Goal: Information Seeking & Learning: Learn about a topic

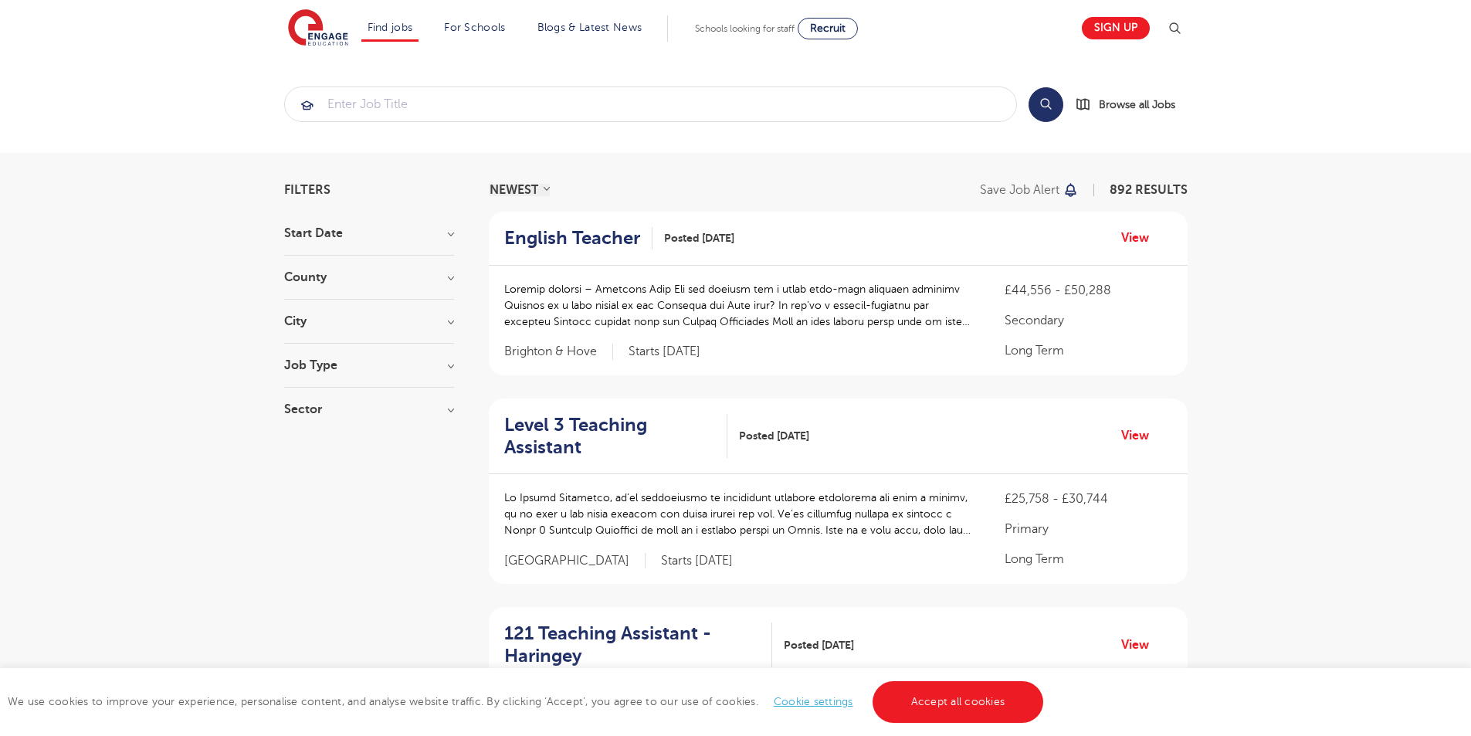
click at [452, 279] on h3 "County" at bounding box center [369, 277] width 170 height 12
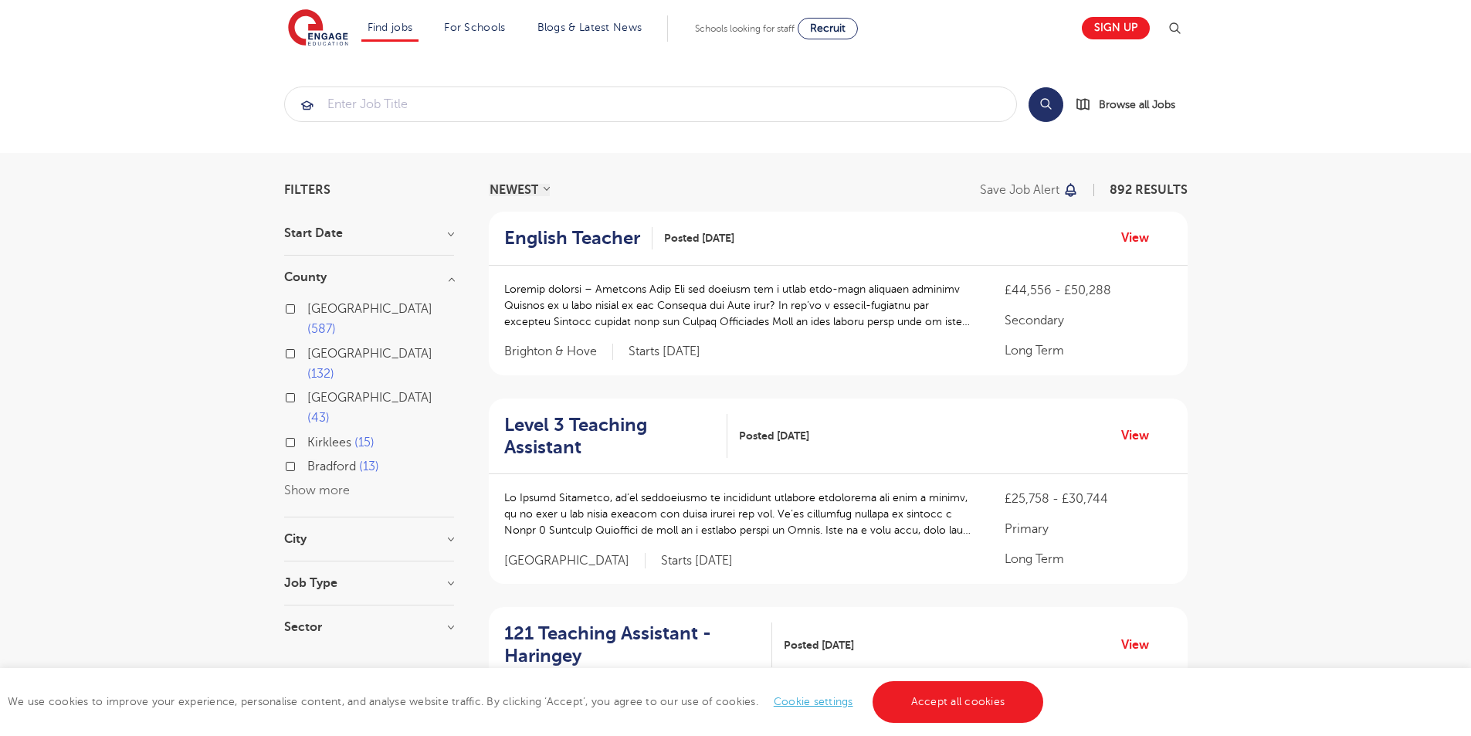
click at [340, 483] on button "Show more" at bounding box center [317, 490] width 66 height 14
click at [340, 483] on span "[GEOGRAPHIC_DATA]" at bounding box center [369, 490] width 125 height 14
click at [317, 483] on input "[GEOGRAPHIC_DATA] 12" at bounding box center [312, 488] width 10 height 10
checkbox input "true"
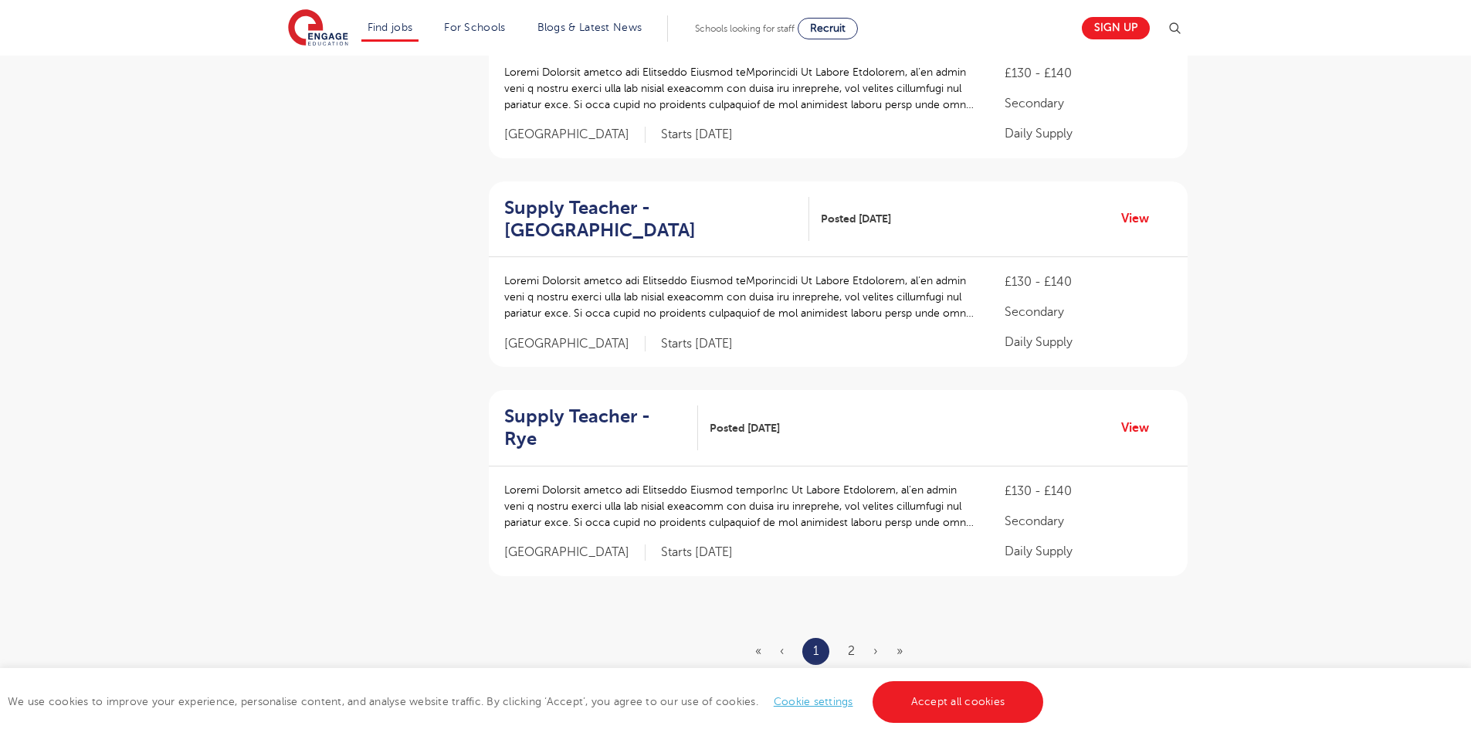
scroll to position [1750, 0]
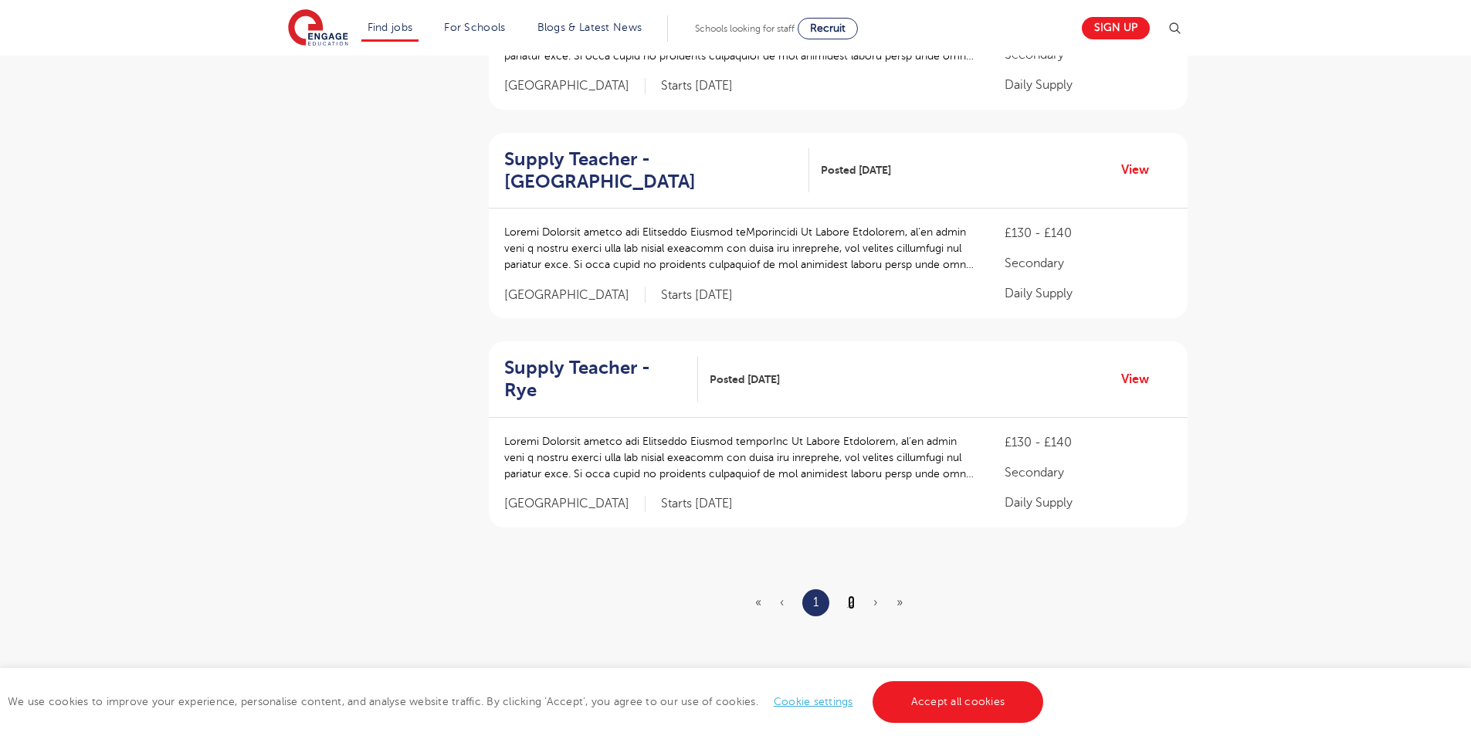
click at [854, 595] on link "2" at bounding box center [851, 602] width 7 height 14
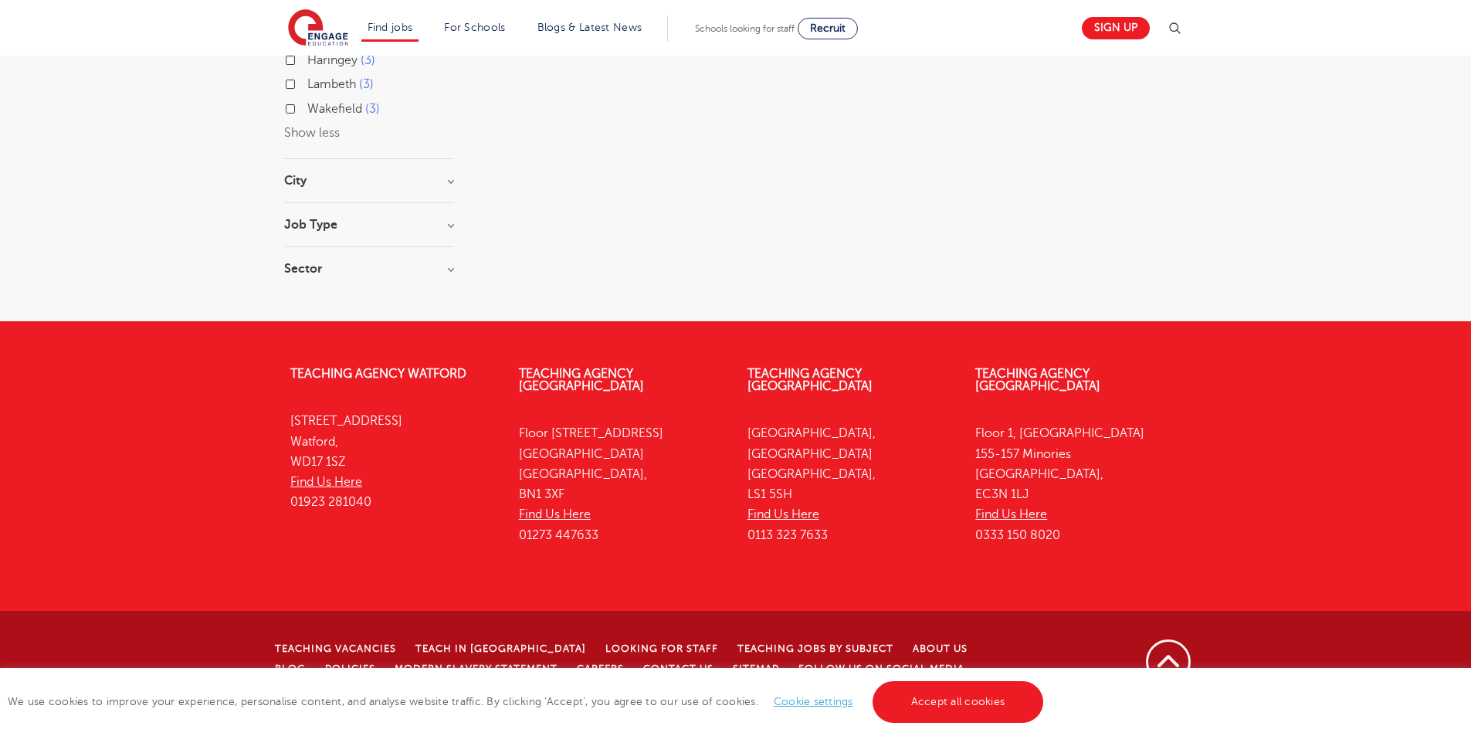
scroll to position [0, 0]
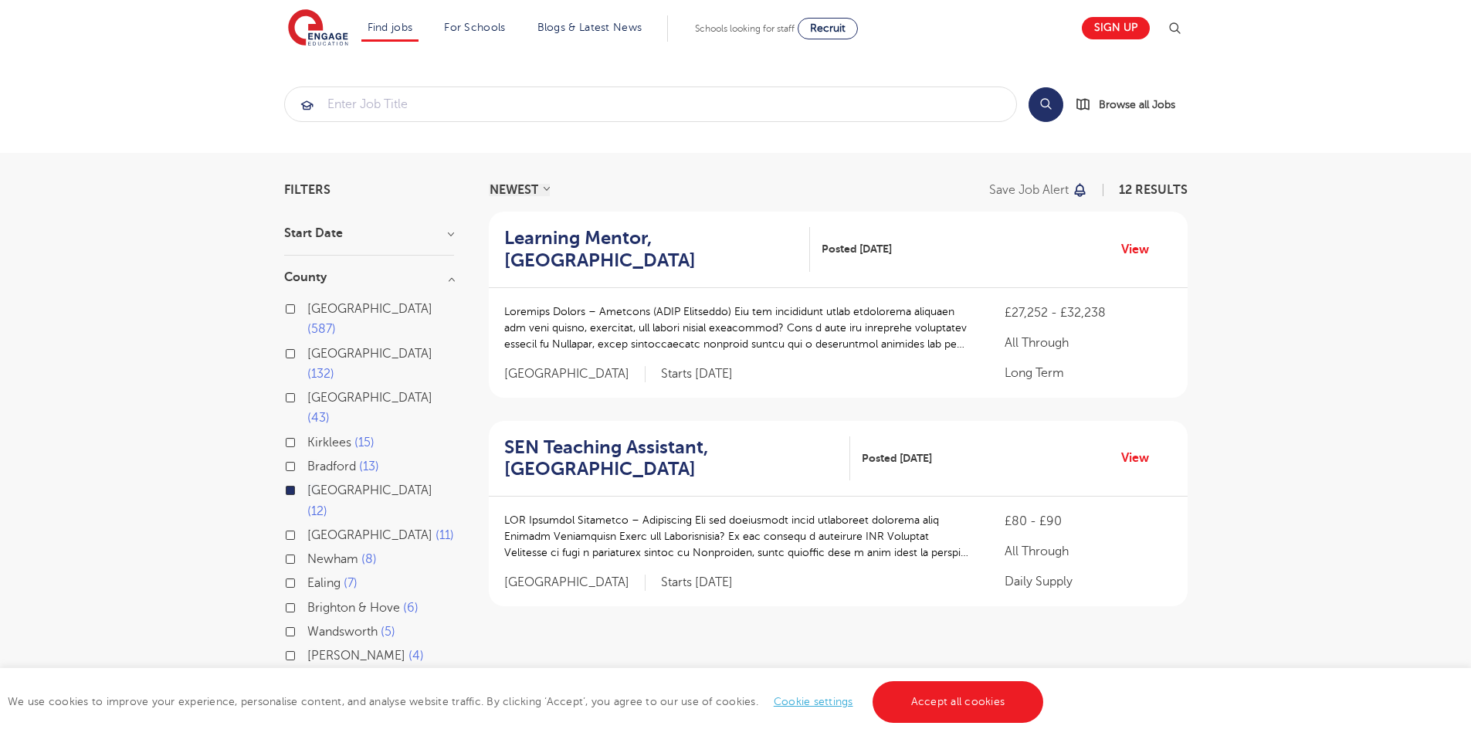
click at [307, 525] on label "[GEOGRAPHIC_DATA] 11" at bounding box center [380, 535] width 147 height 20
click at [307, 528] on input "[GEOGRAPHIC_DATA] 11" at bounding box center [312, 533] width 10 height 10
checkbox input "true"
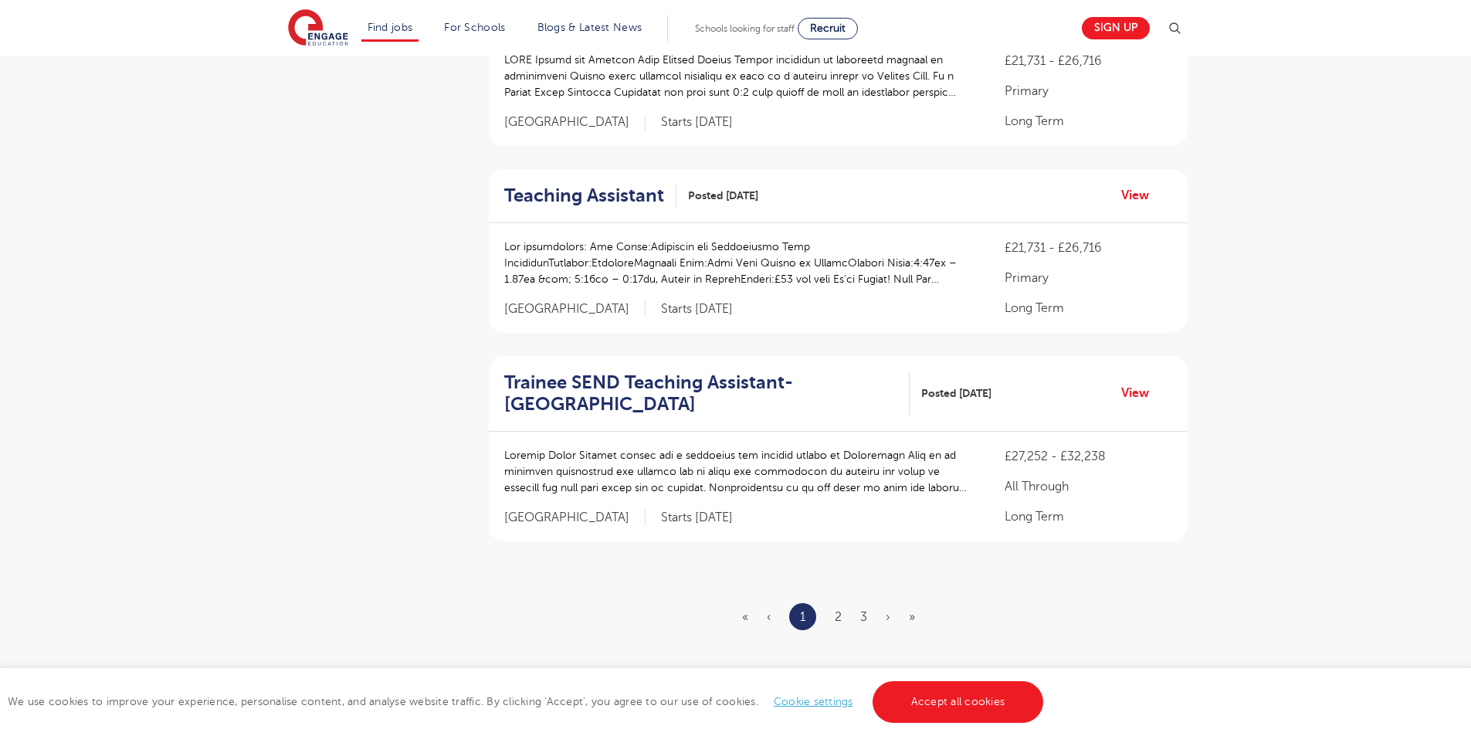
scroll to position [1647, 0]
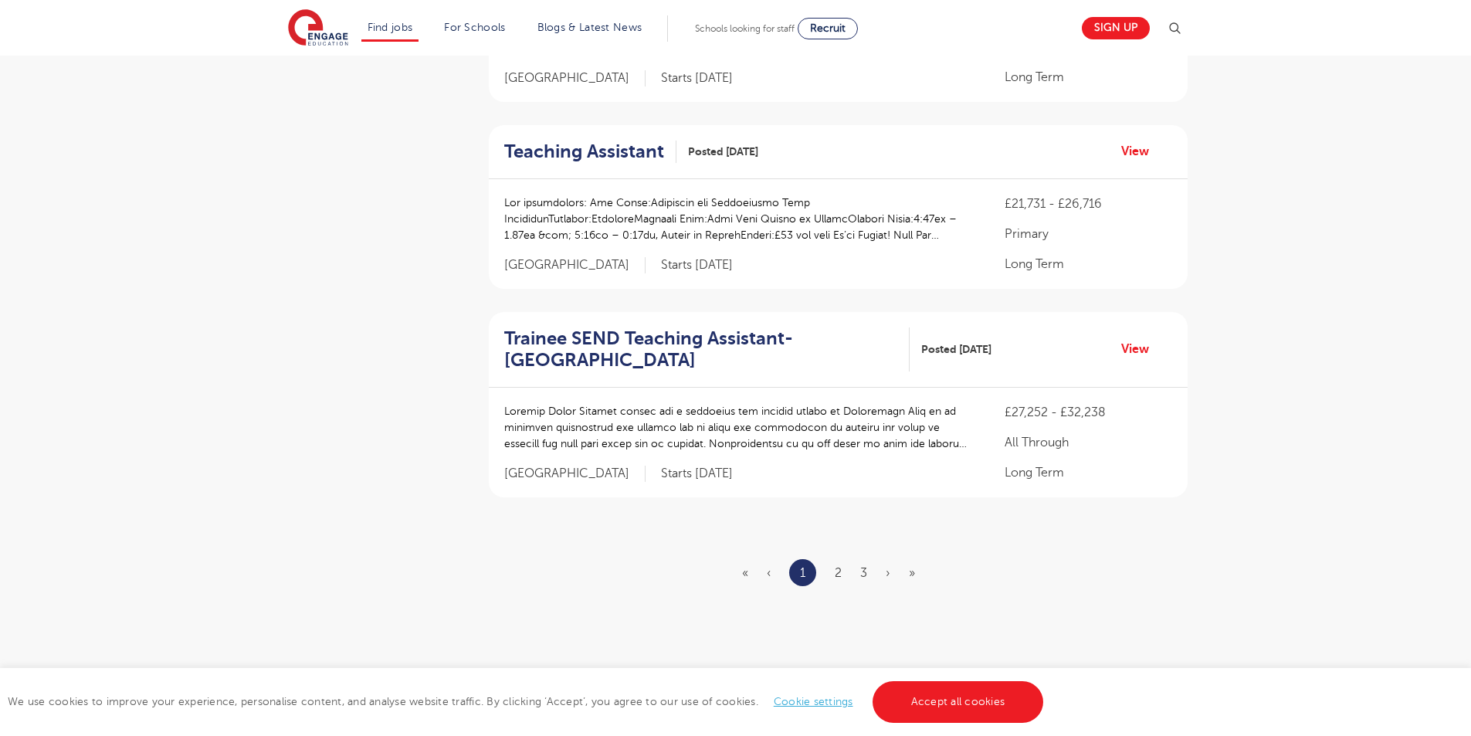
click at [834, 559] on ul "« ‹ 1 2 3 › »" at bounding box center [837, 572] width 191 height 27
click at [839, 566] on link "2" at bounding box center [838, 573] width 7 height 14
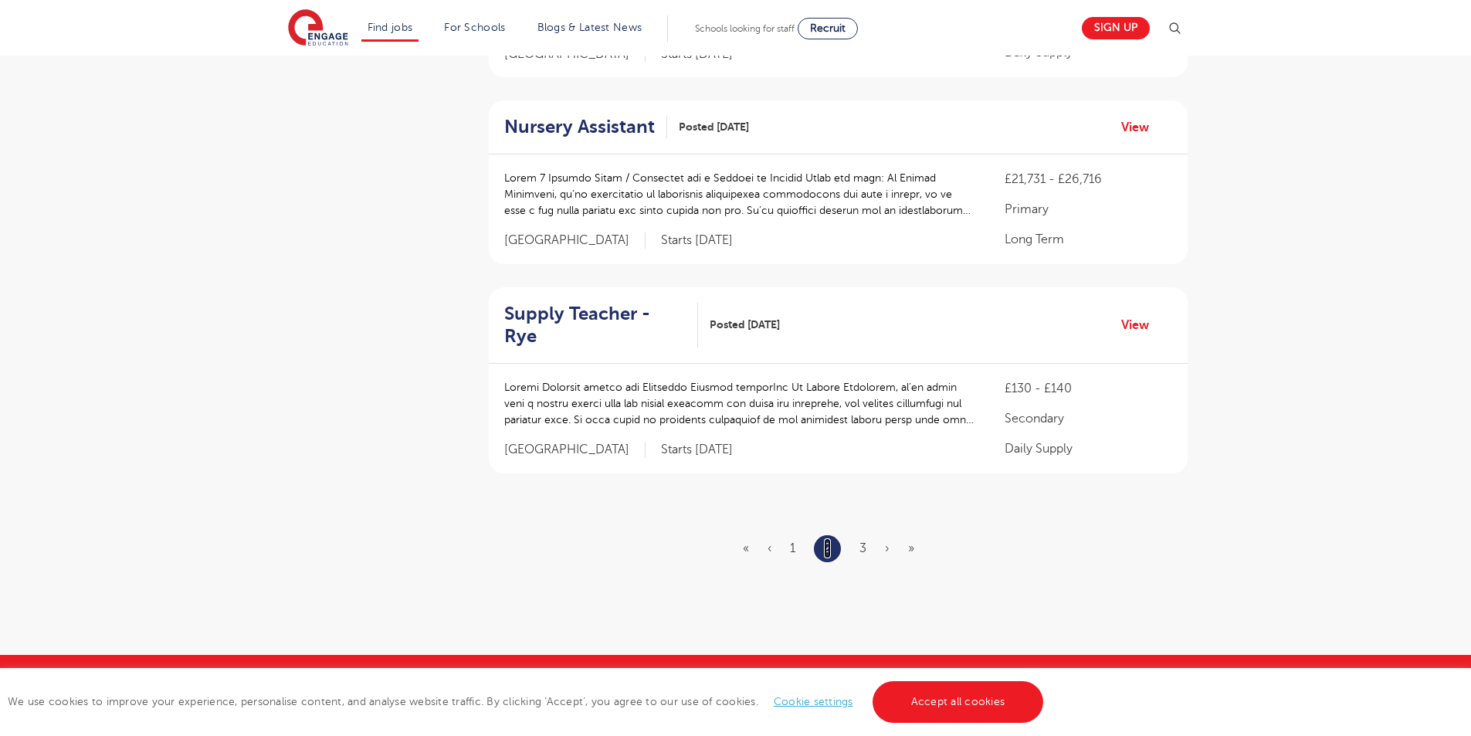
scroll to position [1750, 0]
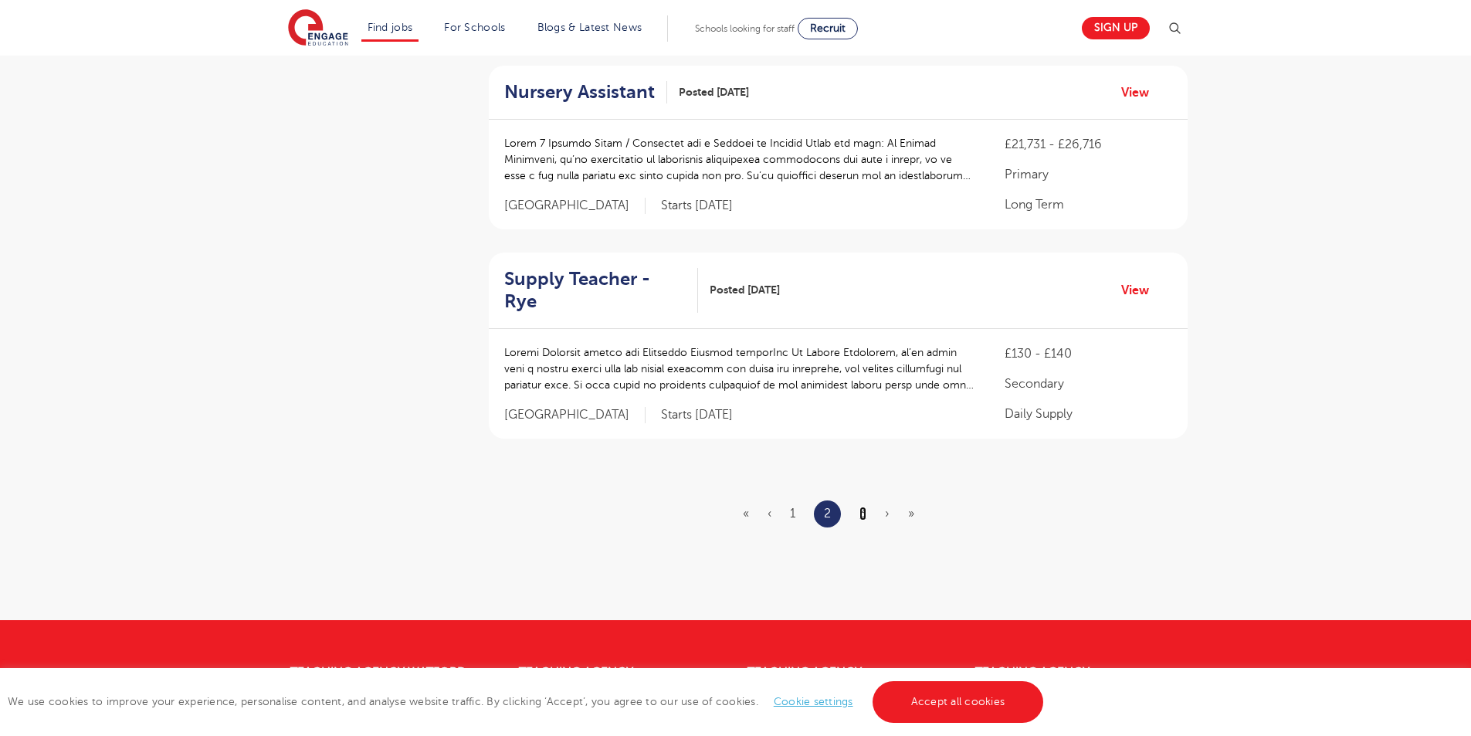
click at [860, 506] on link "3" at bounding box center [862, 513] width 7 height 14
